Goal: Task Accomplishment & Management: Use online tool/utility

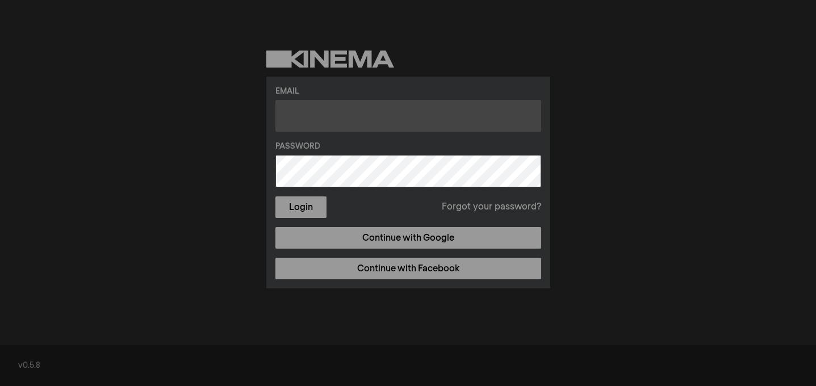
click at [431, 128] on input "text" at bounding box center [408, 116] width 266 height 32
type input "[EMAIL_ADDRESS][DOMAIN_NAME]"
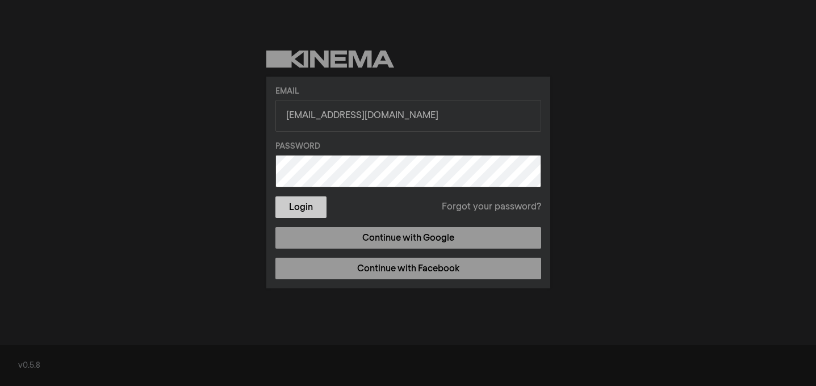
click at [320, 214] on button "Login" at bounding box center [300, 207] width 51 height 22
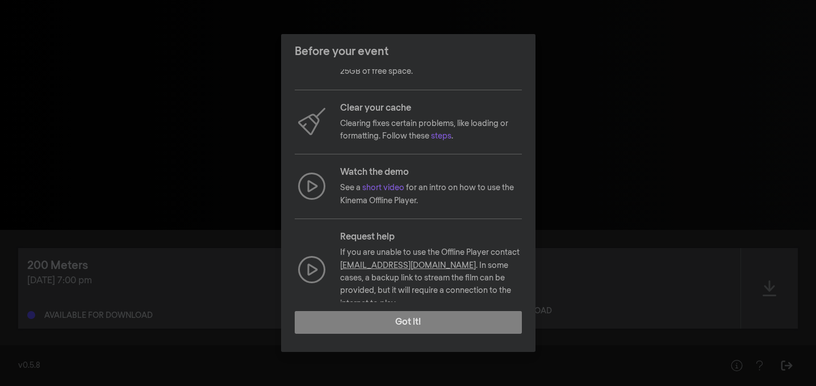
scroll to position [102, 0]
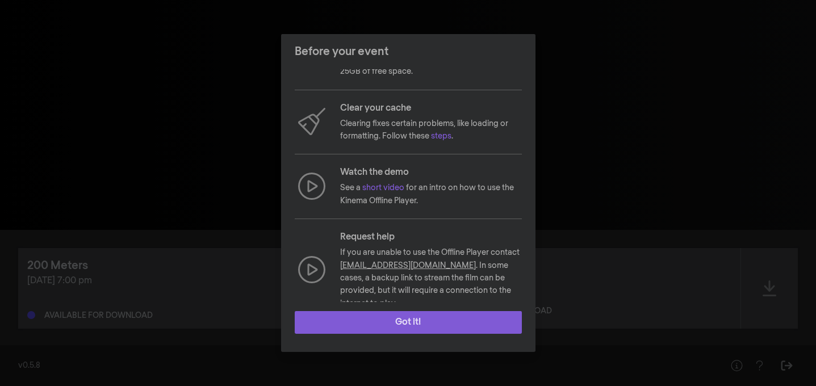
click at [424, 330] on button "Got it!" at bounding box center [408, 322] width 227 height 23
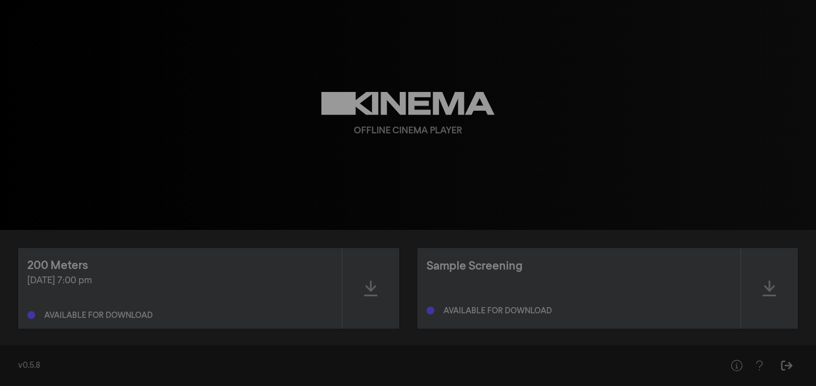
scroll to position [10, 0]
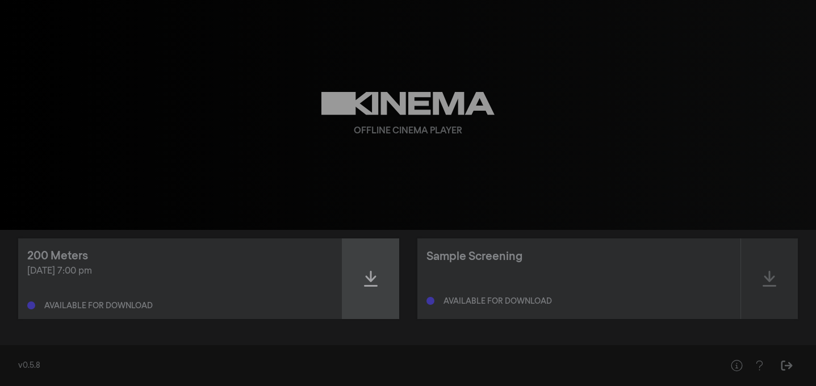
click at [370, 291] on div at bounding box center [370, 278] width 57 height 81
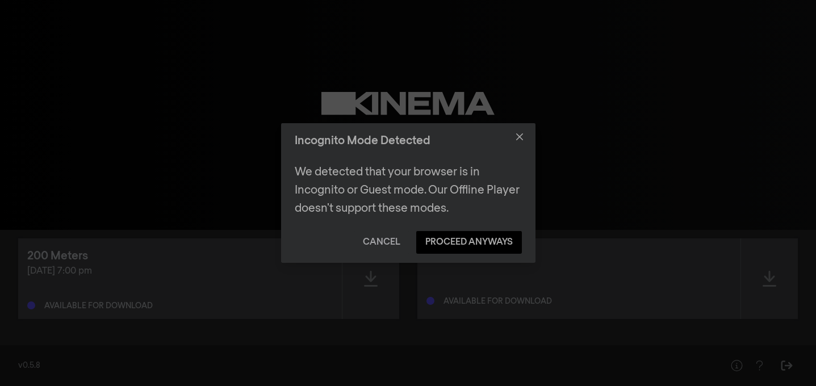
click at [391, 249] on button "Cancel" at bounding box center [382, 242] width 56 height 23
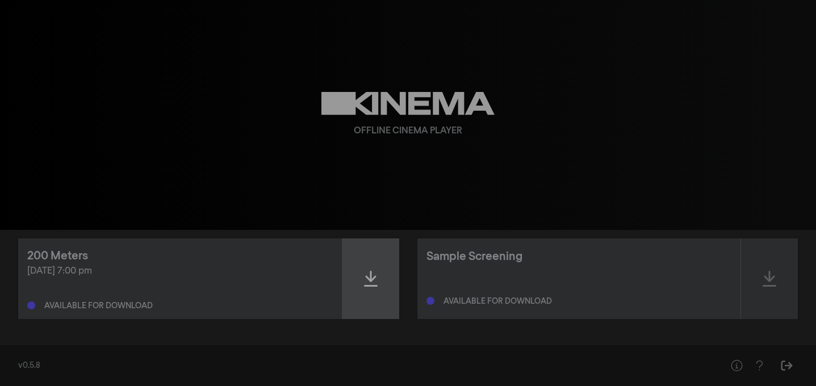
click at [375, 283] on icon at bounding box center [371, 279] width 14 height 18
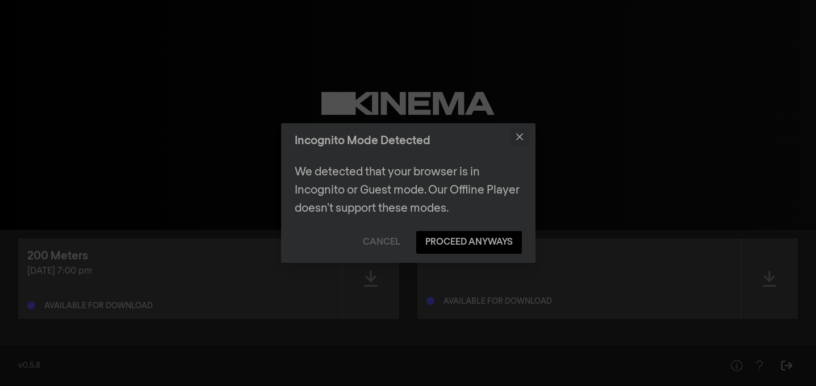
click at [519, 141] on button "Close" at bounding box center [519, 137] width 18 height 18
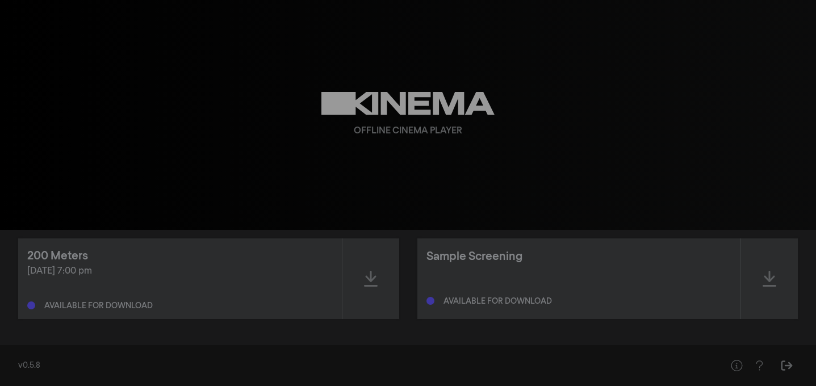
scroll to position [0, 0]
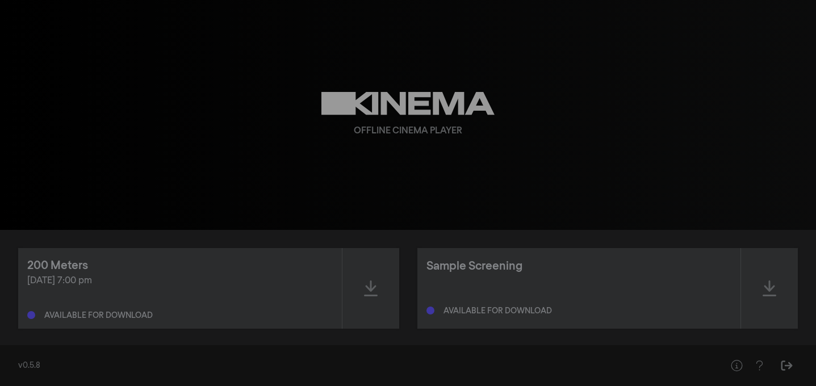
drag, startPoint x: 326, startPoint y: 103, endPoint x: 512, endPoint y: 108, distance: 185.7
click at [512, 108] on div "Offline Cinema Player" at bounding box center [408, 115] width 409 height 230
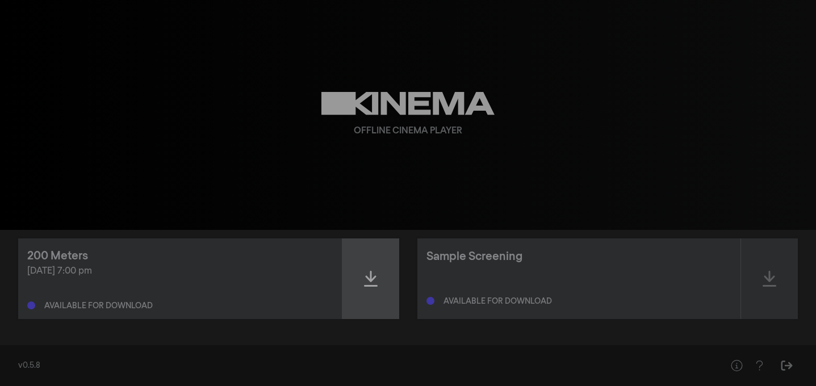
click at [363, 279] on div at bounding box center [370, 278] width 57 height 81
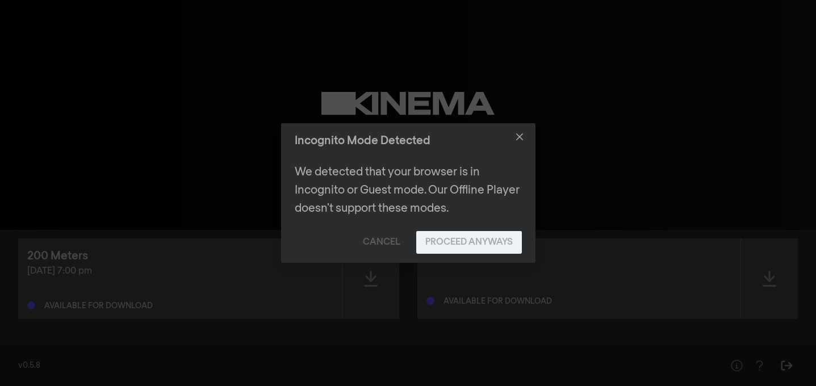
click at [466, 238] on button "Proceed Anyways" at bounding box center [469, 242] width 106 height 23
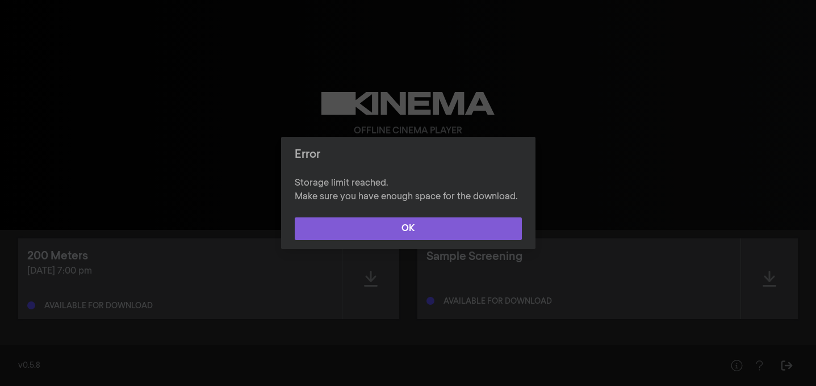
click at [396, 224] on button "OK" at bounding box center [408, 228] width 227 height 23
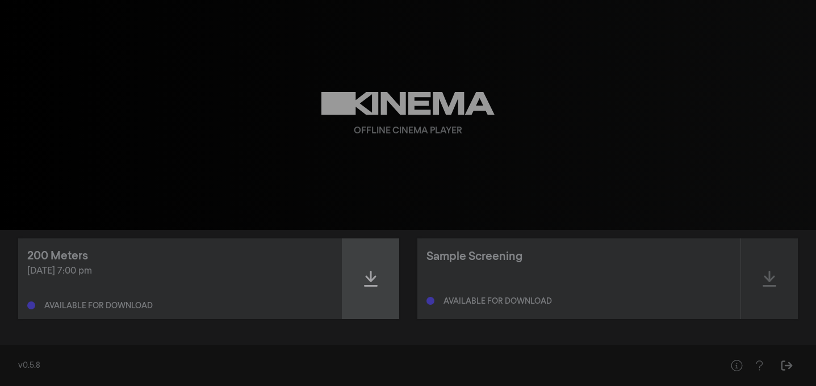
click at [359, 268] on div at bounding box center [370, 278] width 57 height 81
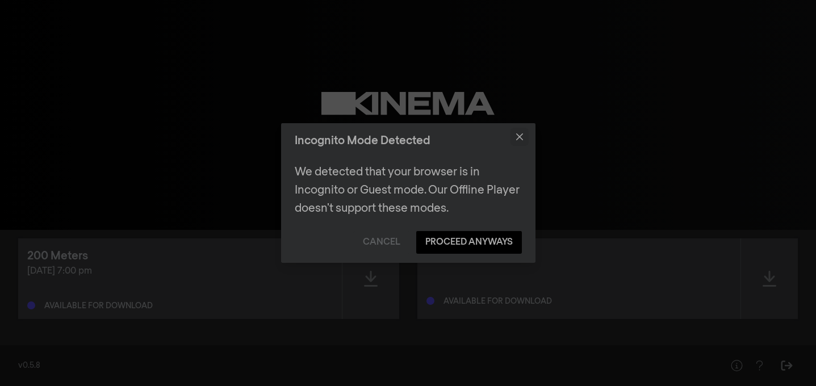
click at [518, 140] on button "Close" at bounding box center [519, 137] width 18 height 18
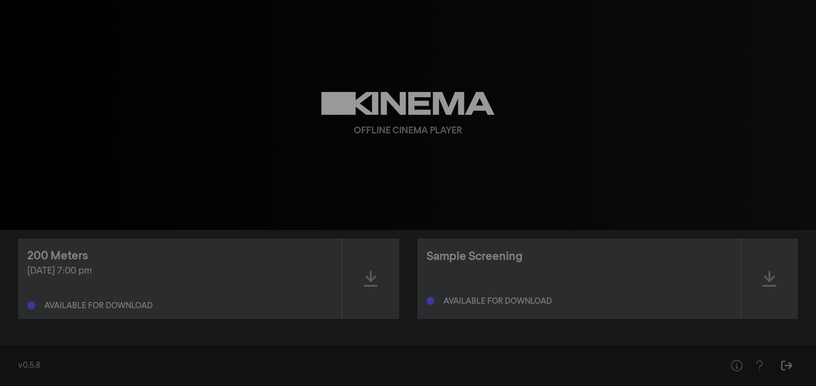
scroll to position [0, 0]
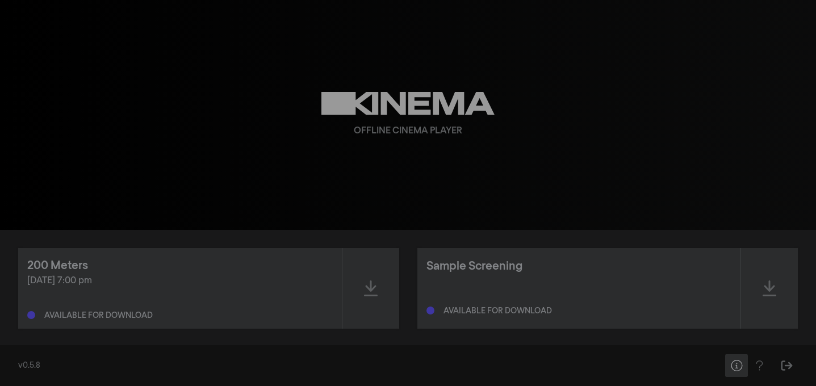
click at [737, 370] on icon "Help" at bounding box center [737, 365] width 14 height 11
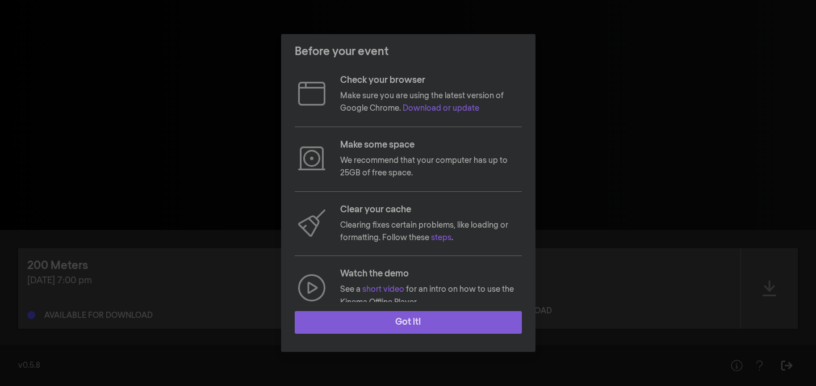
click at [445, 318] on button "Got it!" at bounding box center [408, 322] width 227 height 23
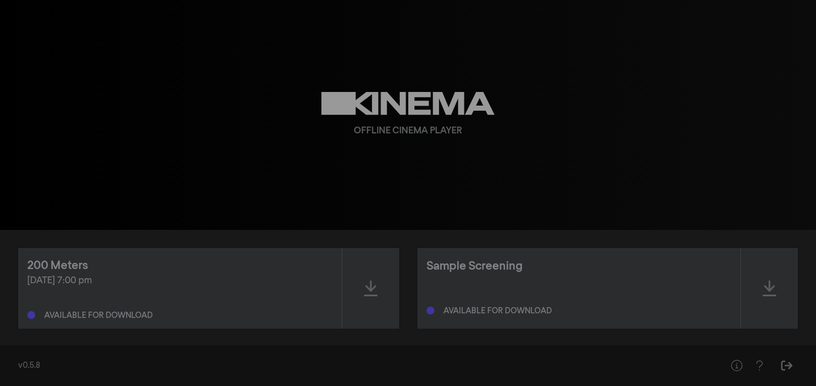
drag, startPoint x: 328, startPoint y: 103, endPoint x: 488, endPoint y: 107, distance: 160.1
click at [488, 107] on icon at bounding box center [407, 103] width 173 height 23
drag, startPoint x: 458, startPoint y: 132, endPoint x: 369, endPoint y: 132, distance: 89.1
click at [369, 132] on div "Offline Cinema Player" at bounding box center [408, 131] width 108 height 14
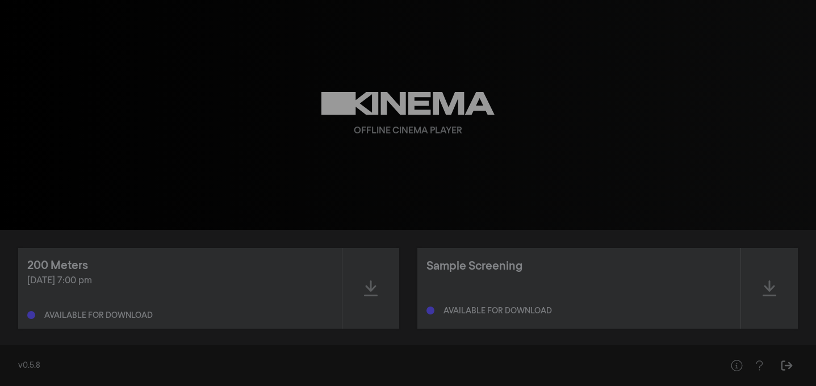
scroll to position [10, 0]
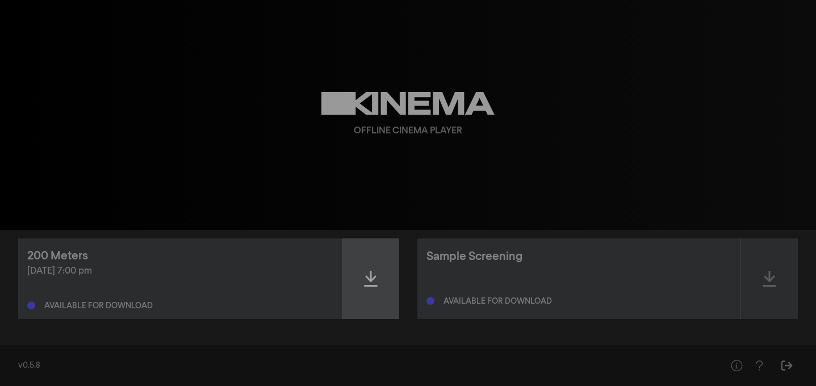
click at [367, 282] on icon at bounding box center [371, 279] width 14 height 18
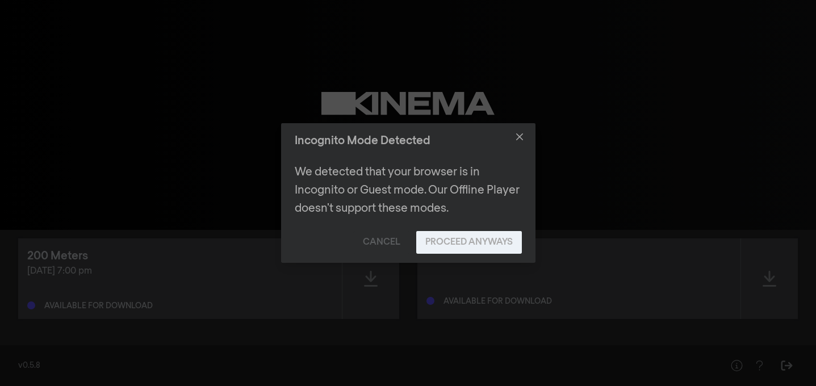
click at [447, 241] on button "Proceed Anyways" at bounding box center [469, 242] width 106 height 23
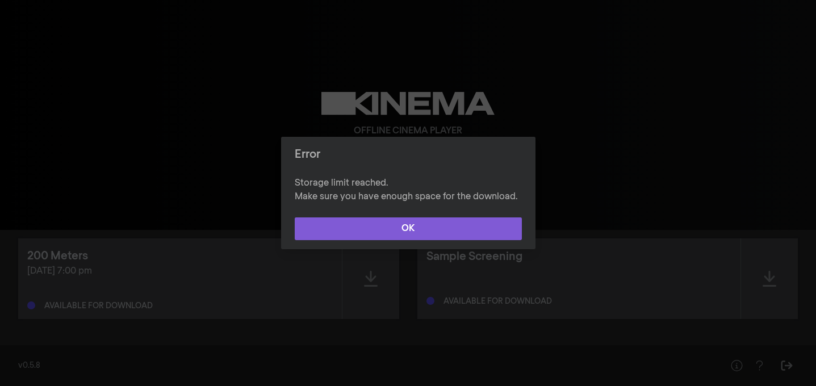
click at [427, 236] on button "OK" at bounding box center [408, 228] width 227 height 23
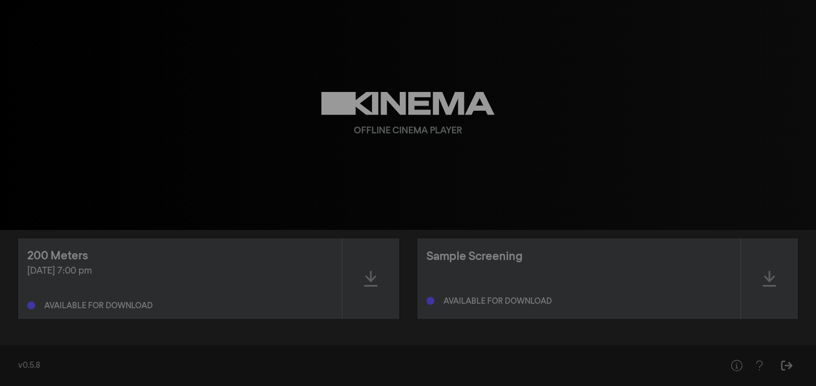
scroll to position [0, 0]
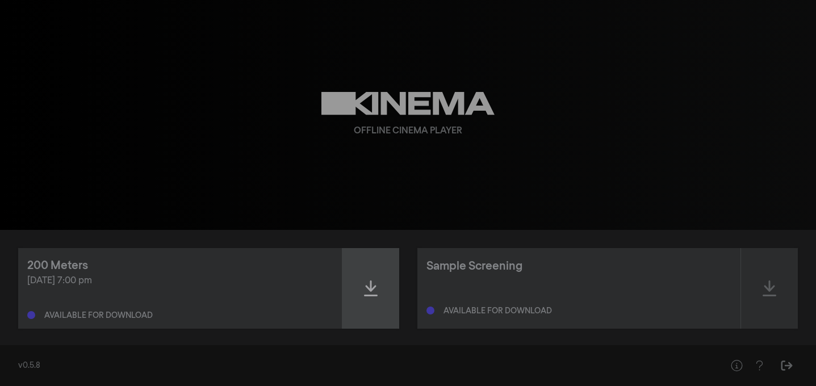
click at [367, 275] on div at bounding box center [370, 288] width 57 height 81
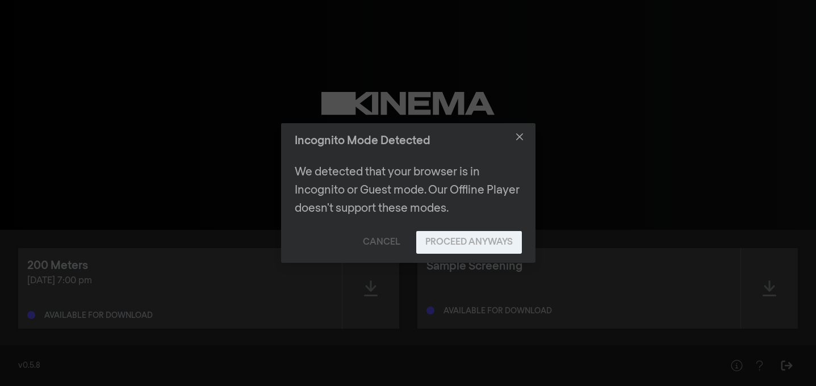
click at [443, 241] on button "Proceed Anyways" at bounding box center [469, 242] width 106 height 23
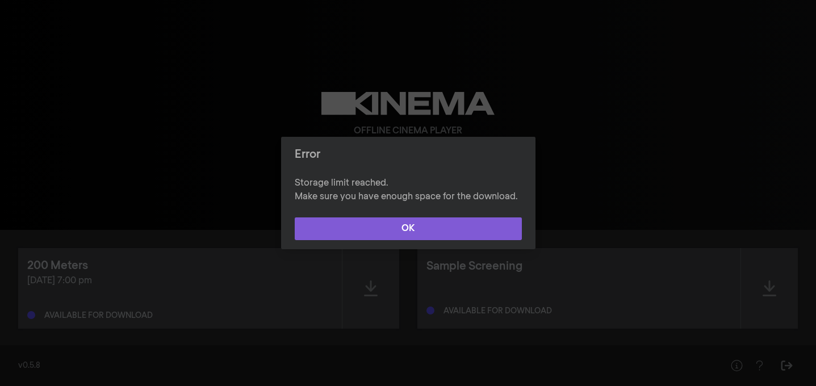
click at [477, 233] on button "OK" at bounding box center [408, 228] width 227 height 23
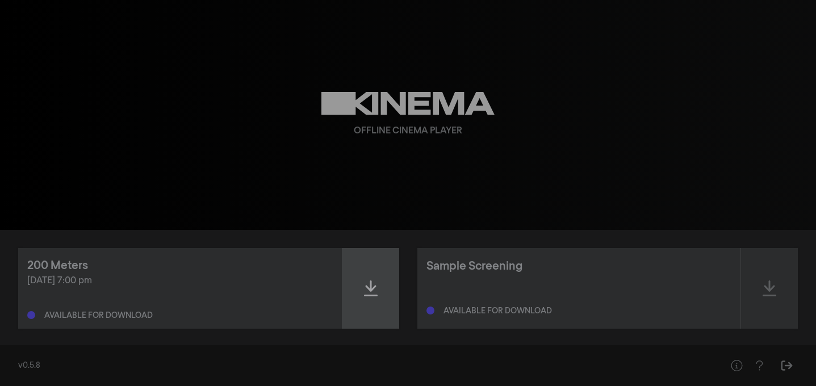
scroll to position [10, 0]
